Goal: Task Accomplishment & Management: Manage account settings

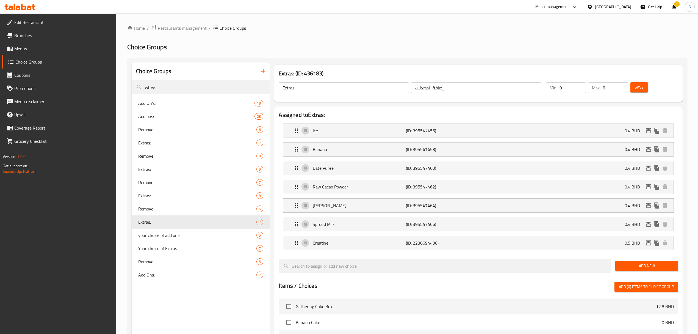
click at [171, 31] on span "Restaurants management" at bounding box center [182, 28] width 49 height 7
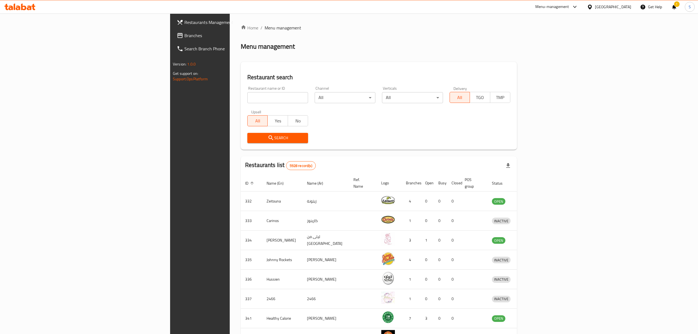
click at [247, 97] on input "search" at bounding box center [277, 97] width 61 height 11
type input "confections"
click button "Search" at bounding box center [277, 138] width 61 height 10
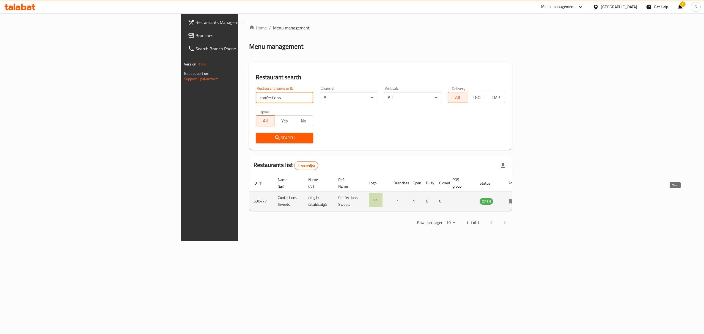
click at [515, 198] on icon "enhanced table" at bounding box center [511, 201] width 7 height 7
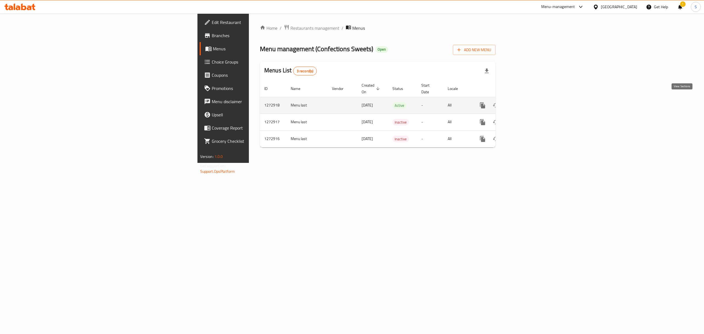
click at [525, 103] on icon "enhanced table" at bounding box center [522, 105] width 5 height 5
